Goal: Task Accomplishment & Management: Use online tool/utility

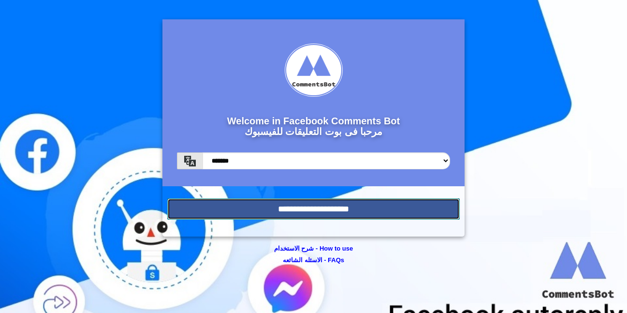
click at [303, 215] on input "**********" at bounding box center [313, 208] width 292 height 21
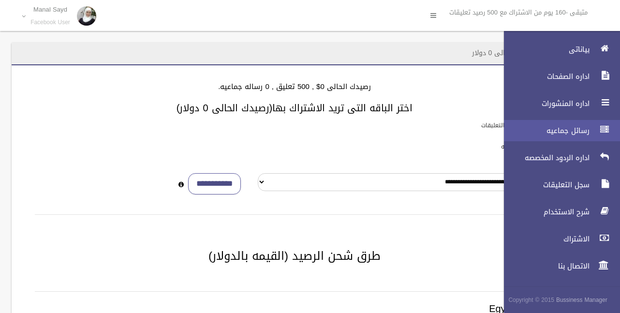
click at [569, 128] on span "رسائل جماعيه" at bounding box center [543, 131] width 97 height 10
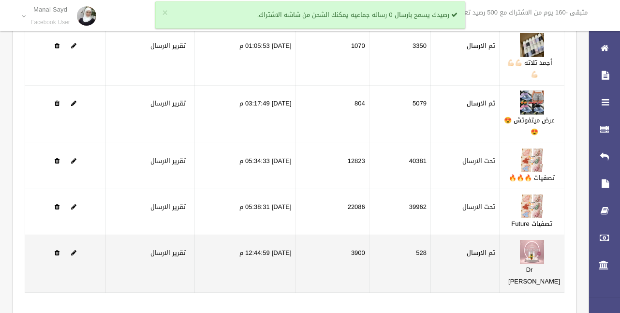
scroll to position [187, 0]
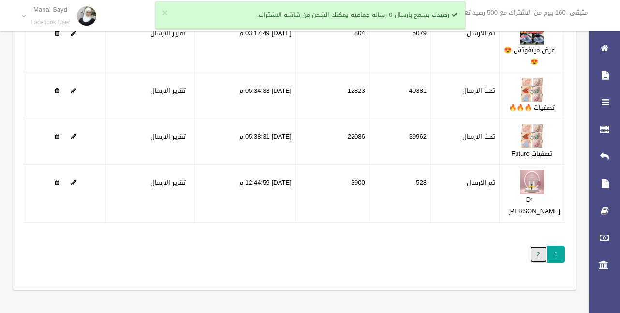
click at [533, 253] on link "2" at bounding box center [538, 254] width 18 height 17
